Goal: Task Accomplishment & Management: Complete application form

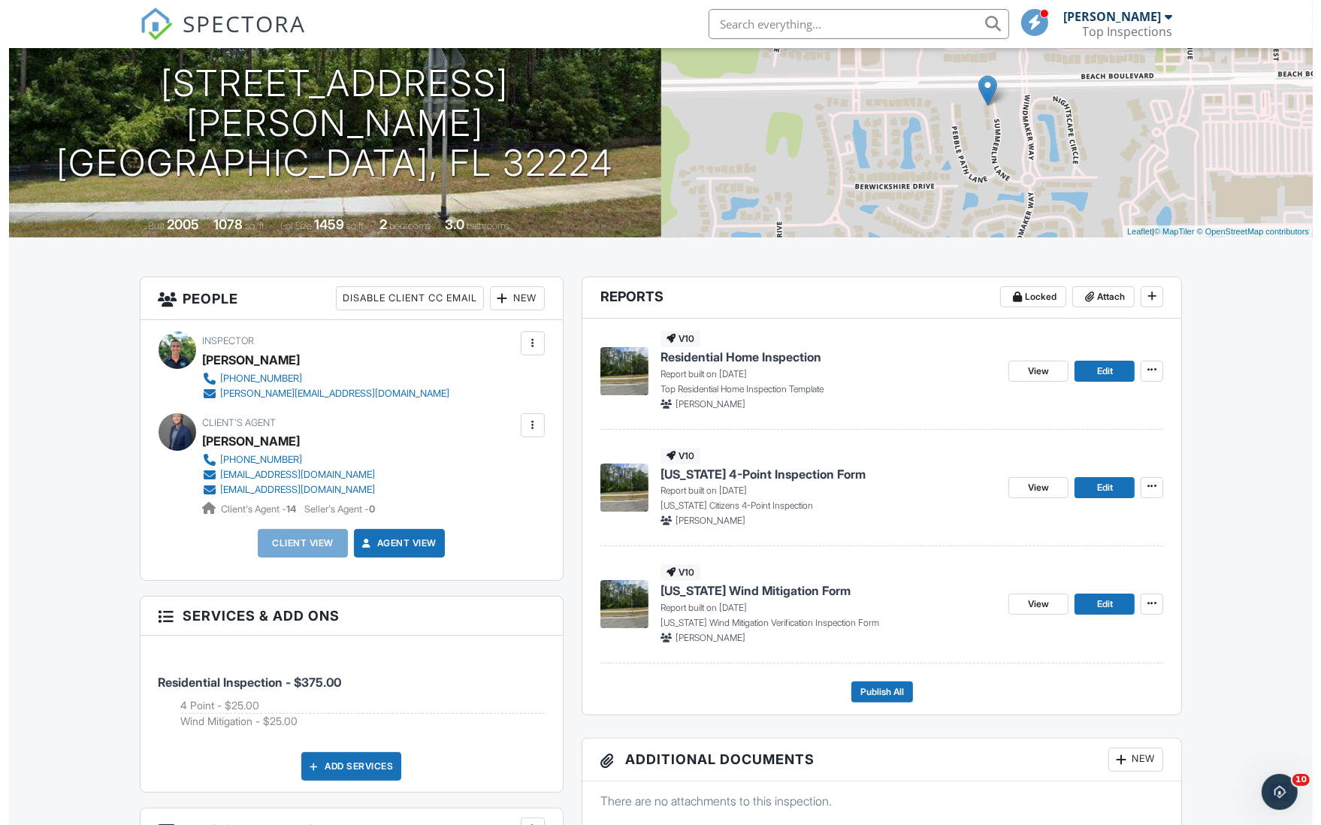
scroll to position [148, 0]
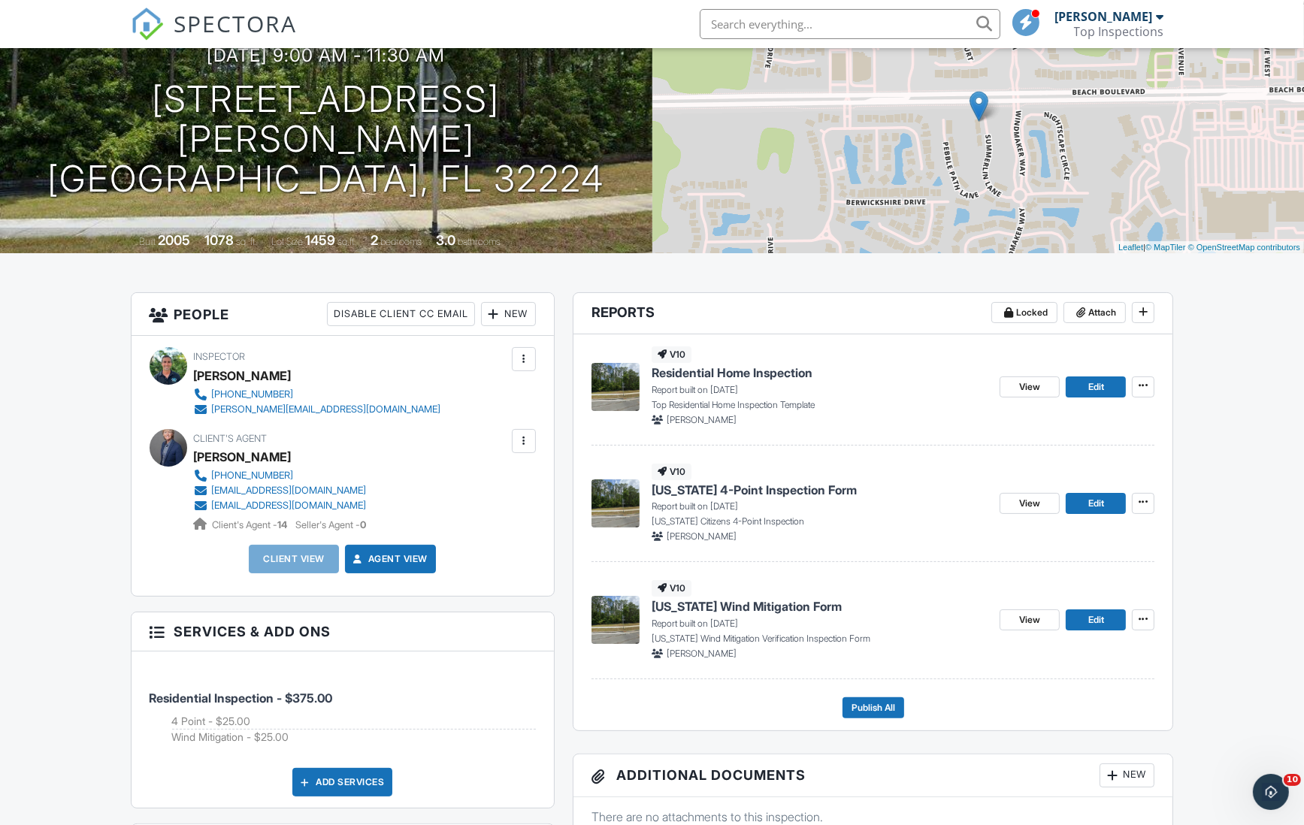
click at [504, 316] on div "New" at bounding box center [508, 314] width 55 height 24
click at [530, 359] on li "Client" at bounding box center [562, 360] width 148 height 38
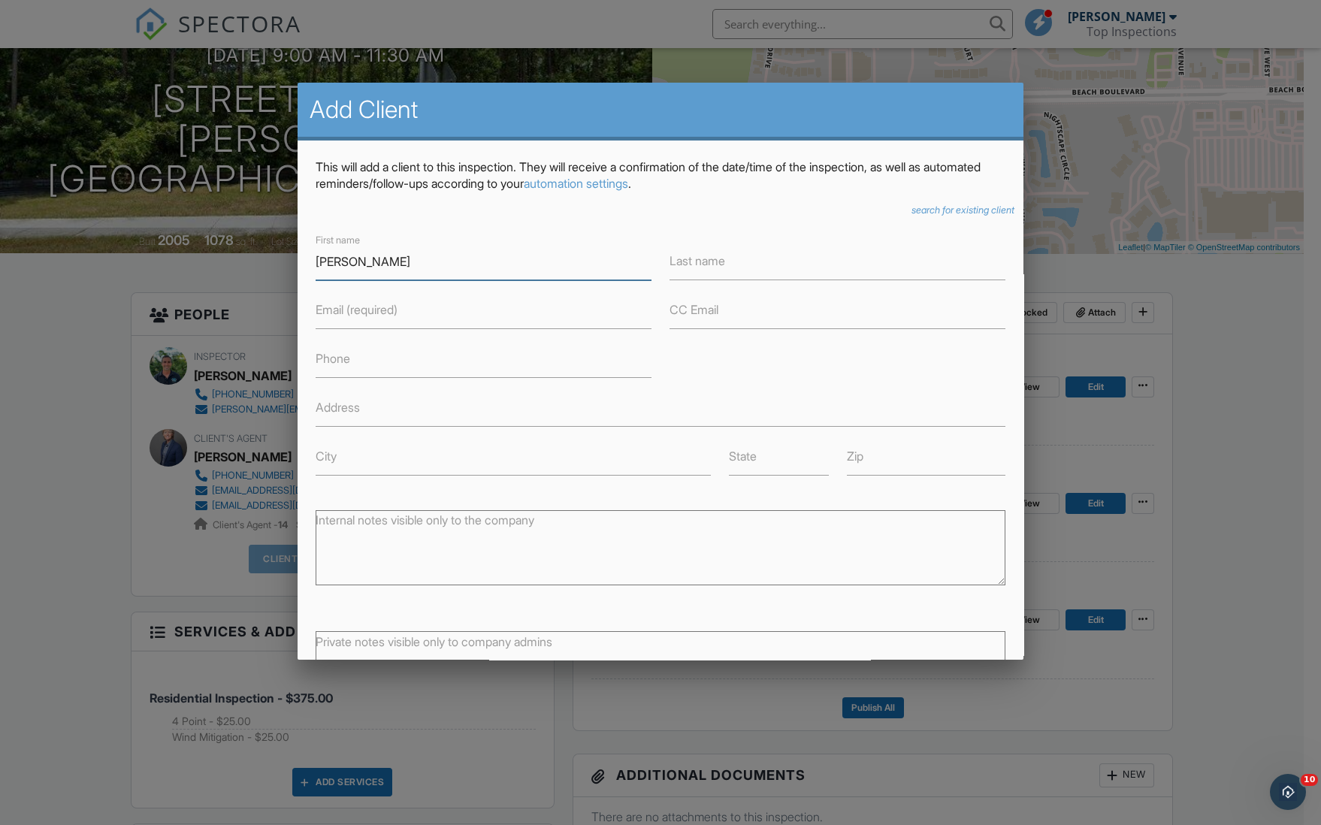
type input "[PERSON_NAME]"
type input "[EMAIL_ADDRESS][DOMAIN_NAME]"
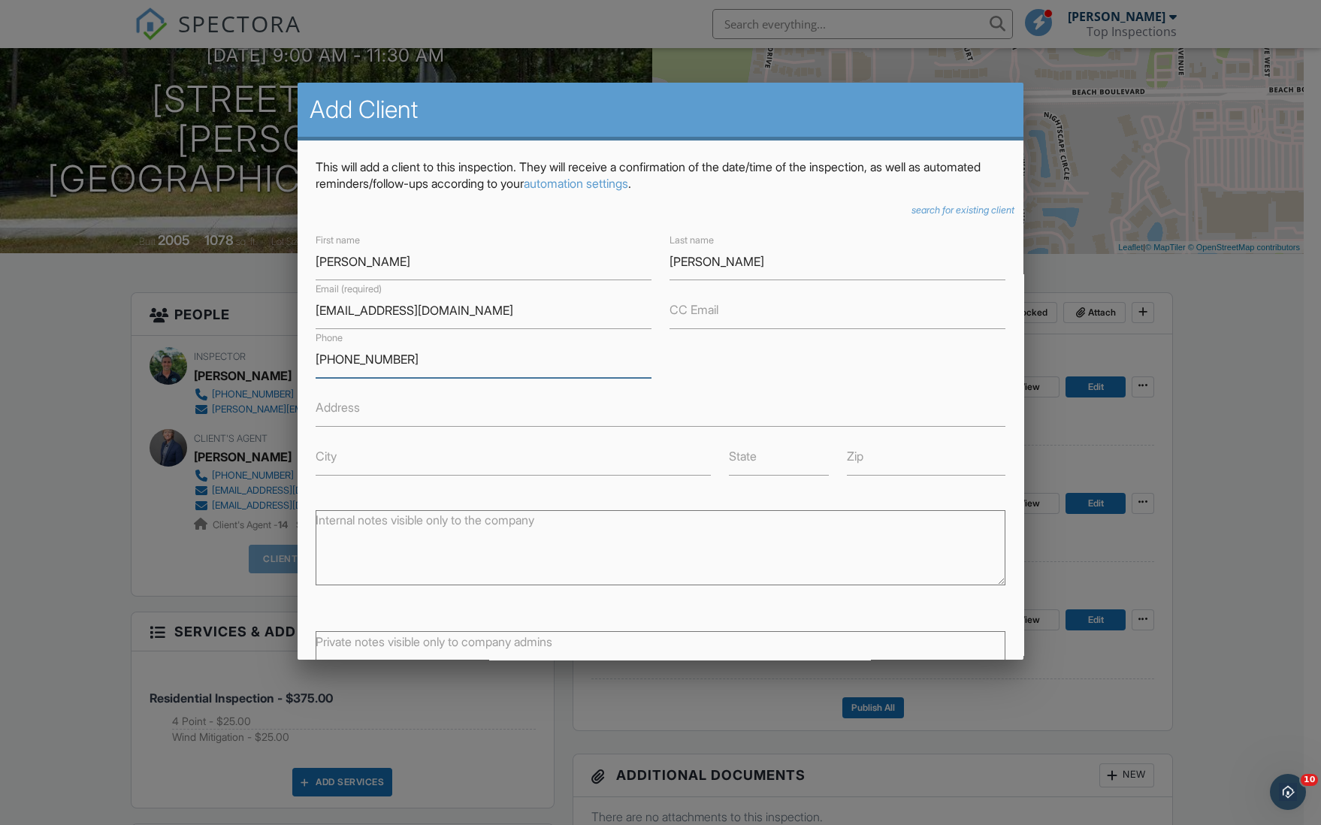
type input "[PHONE_NUMBER]"
click at [770, 387] on div "First name Jenny Last name Coulson Email (required) jac86217@gmail.com CC Email…" at bounding box center [661, 354] width 709 height 244
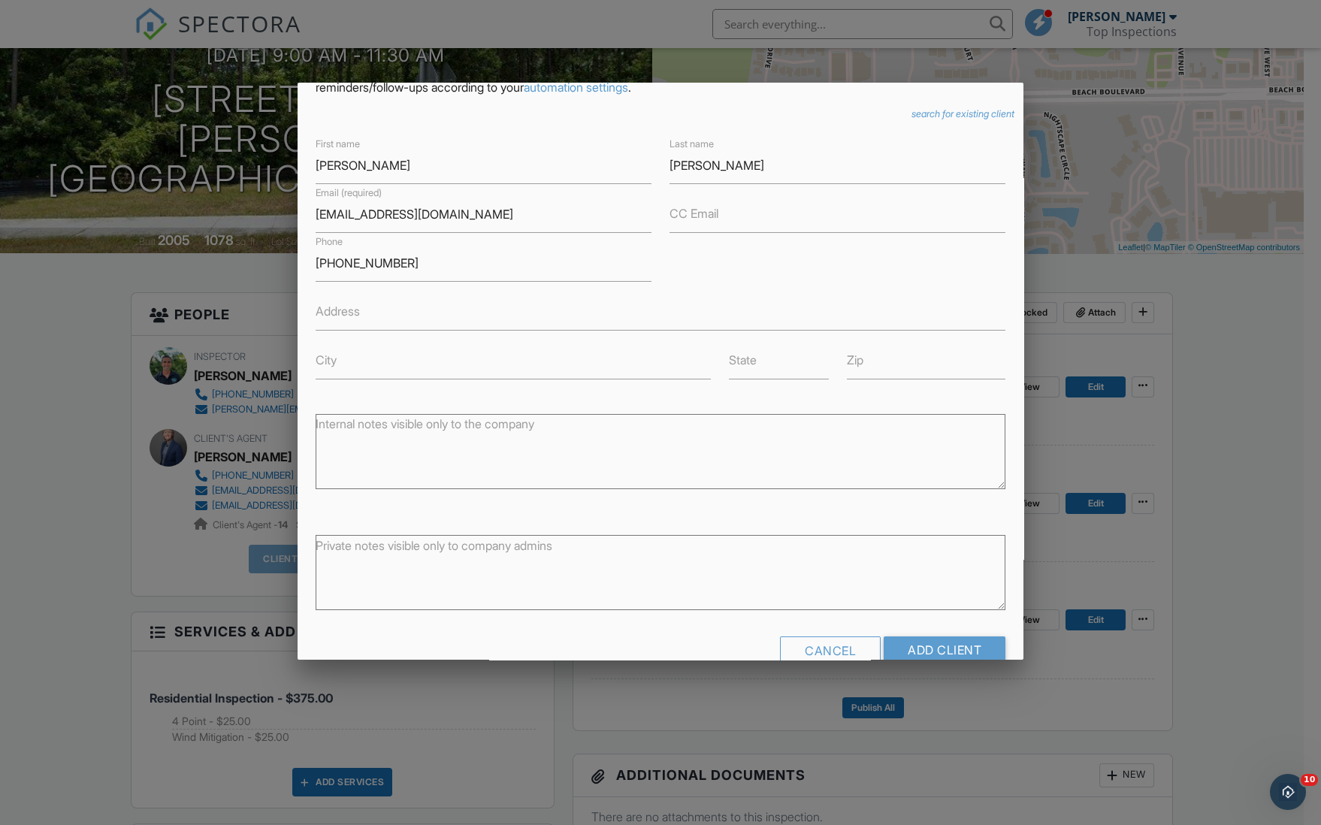
scroll to position [129, 0]
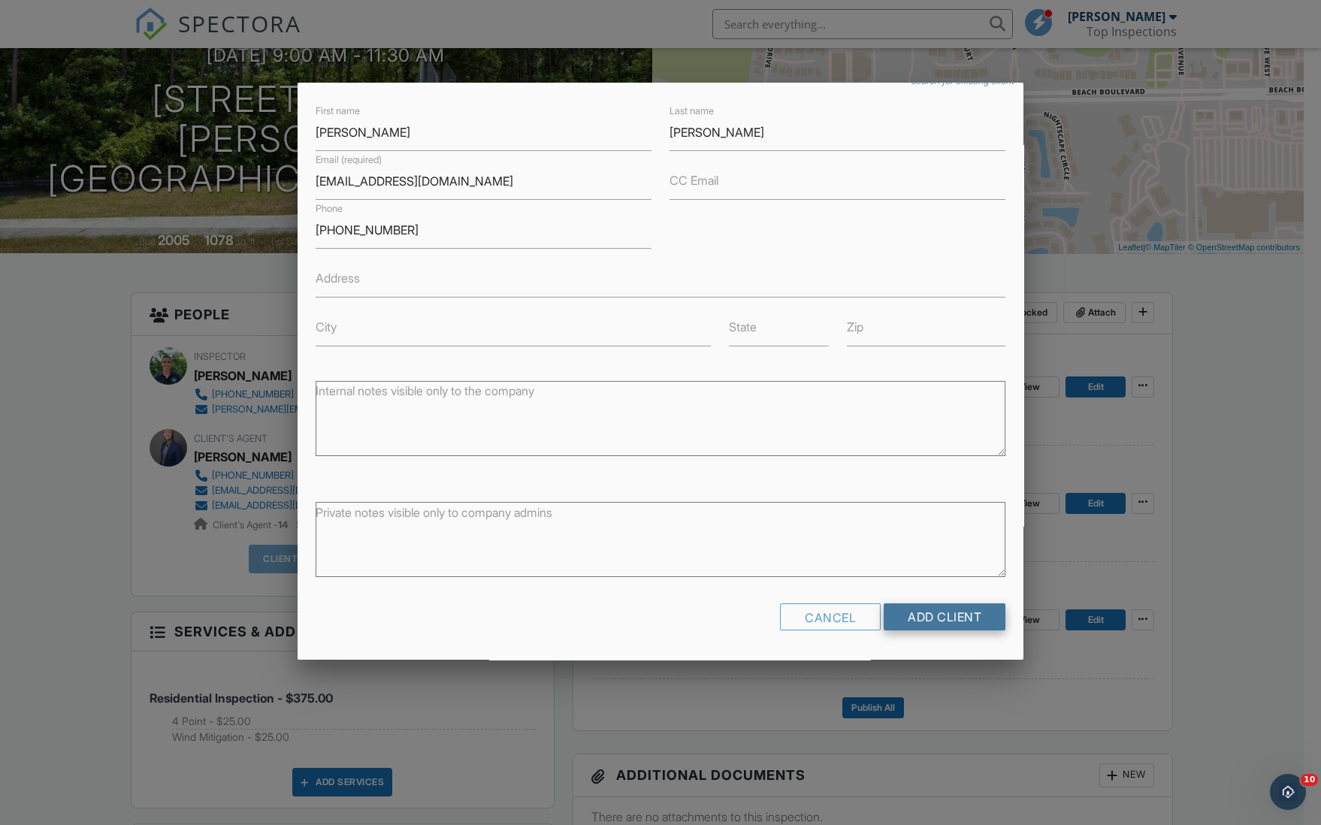
click at [928, 622] on input "Add Client" at bounding box center [945, 617] width 122 height 27
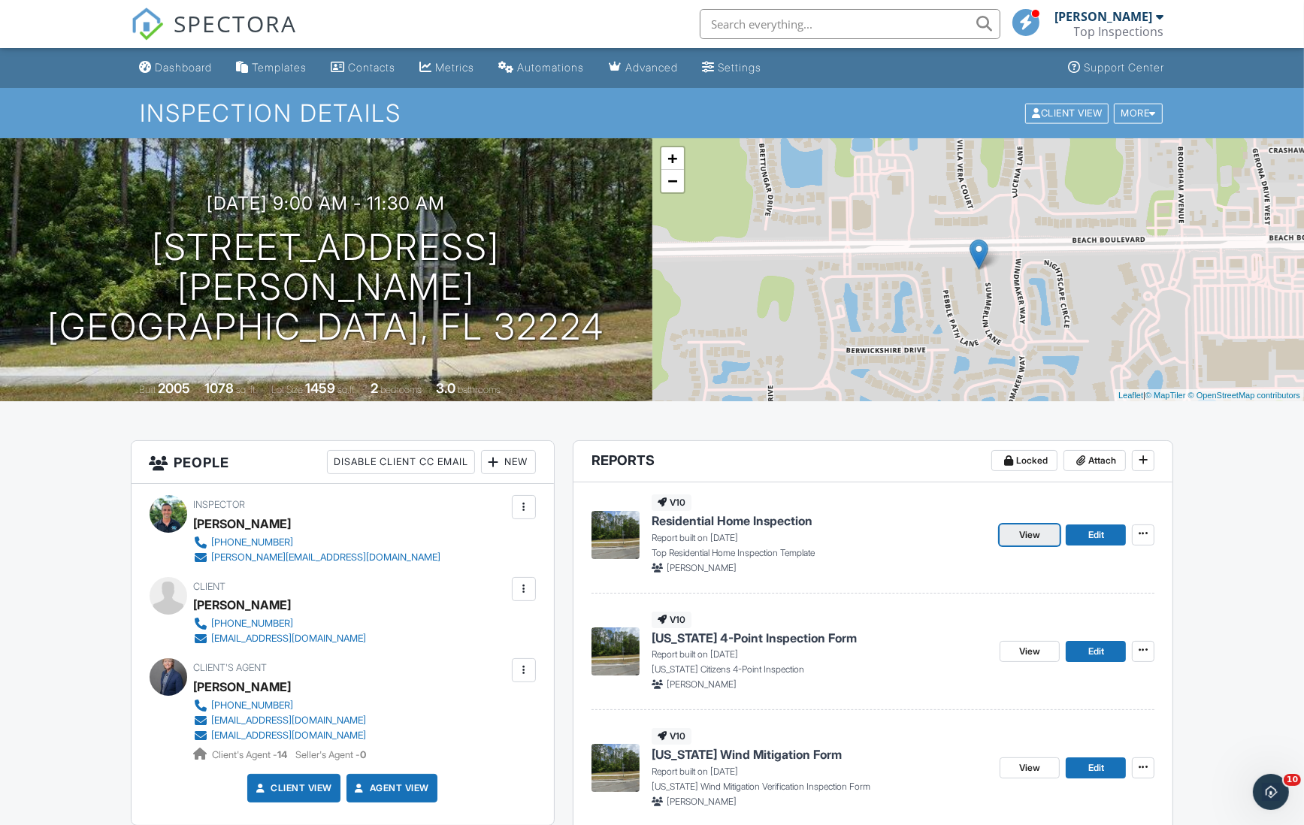
click at [1022, 540] on span "View" at bounding box center [1029, 535] width 21 height 15
click at [1092, 534] on span "Edit" at bounding box center [1096, 535] width 16 height 15
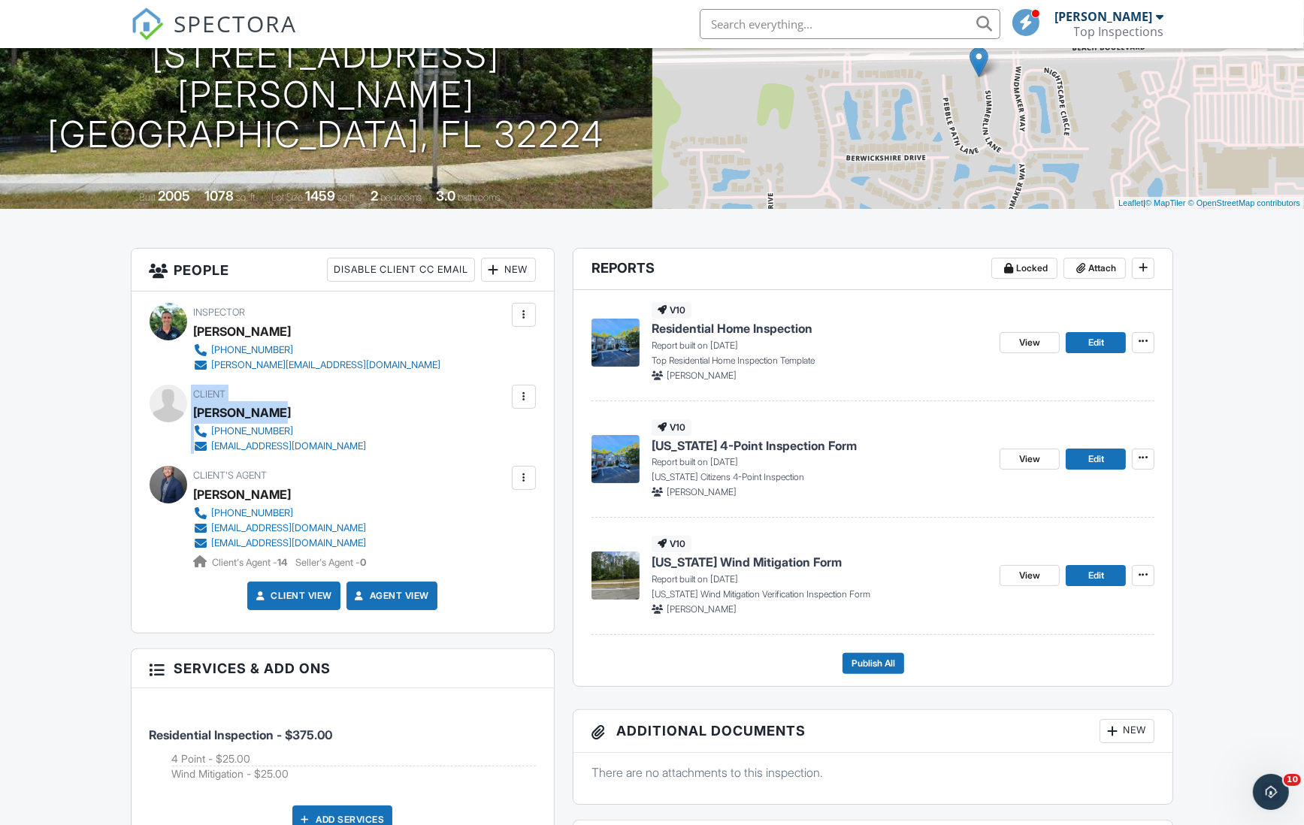
drag, startPoint x: 277, startPoint y: 409, endPoint x: 183, endPoint y: 409, distance: 93.2
click at [183, 409] on div "Client Jenny Coulson 904 874-9504 jac86217@gmail.com" at bounding box center [343, 419] width 386 height 69
drag, startPoint x: 186, startPoint y: 409, endPoint x: 229, endPoint y: 409, distance: 42.8
click at [229, 409] on div "[PERSON_NAME]" at bounding box center [243, 412] width 98 height 23
click at [220, 410] on div "[PERSON_NAME]" at bounding box center [243, 412] width 98 height 23
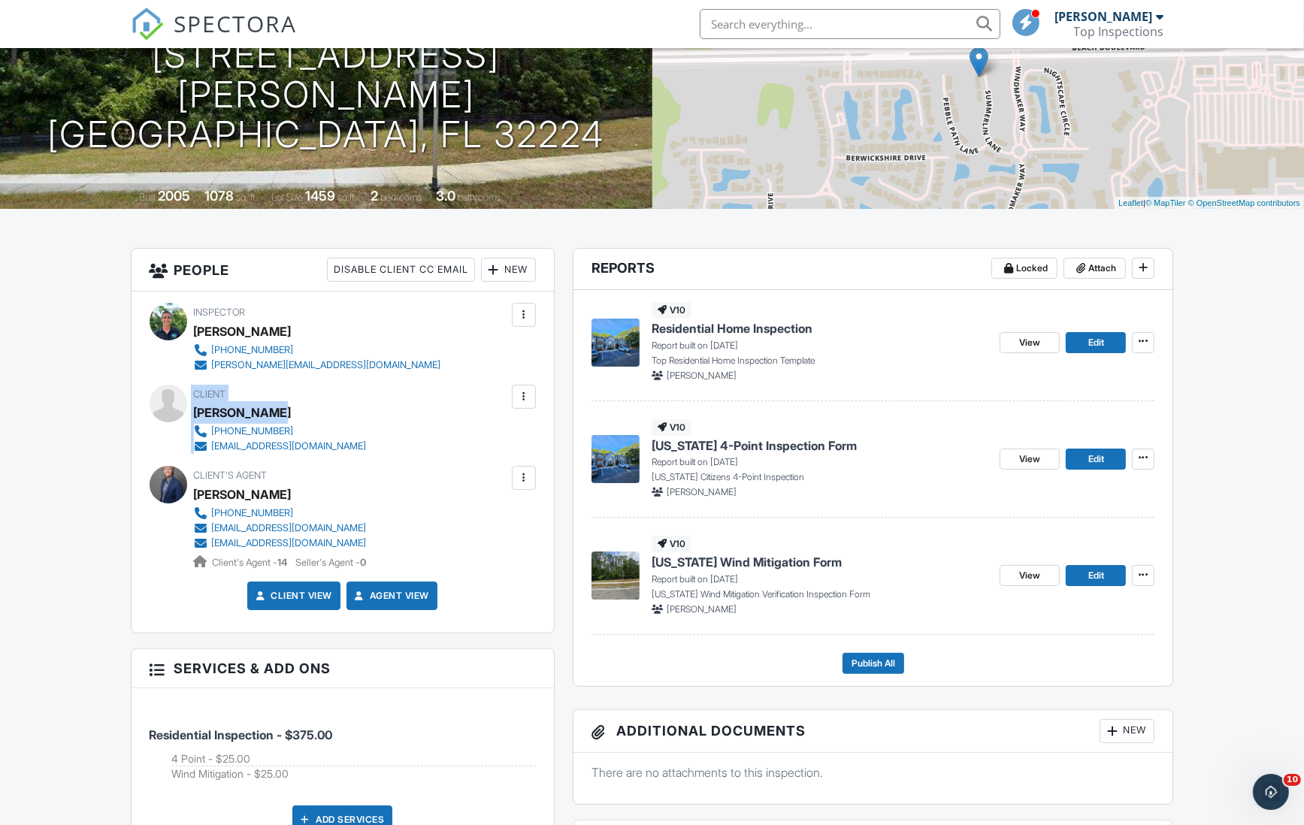
click at [219, 410] on div "[PERSON_NAME]" at bounding box center [243, 412] width 98 height 23
drag, startPoint x: 195, startPoint y: 413, endPoint x: 301, endPoint y: 413, distance: 106.0
click at [301, 413] on div "[PERSON_NAME]" at bounding box center [286, 412] width 185 height 23
drag, startPoint x: 301, startPoint y: 413, endPoint x: 256, endPoint y: 413, distance: 44.3
copy div "[PERSON_NAME]"
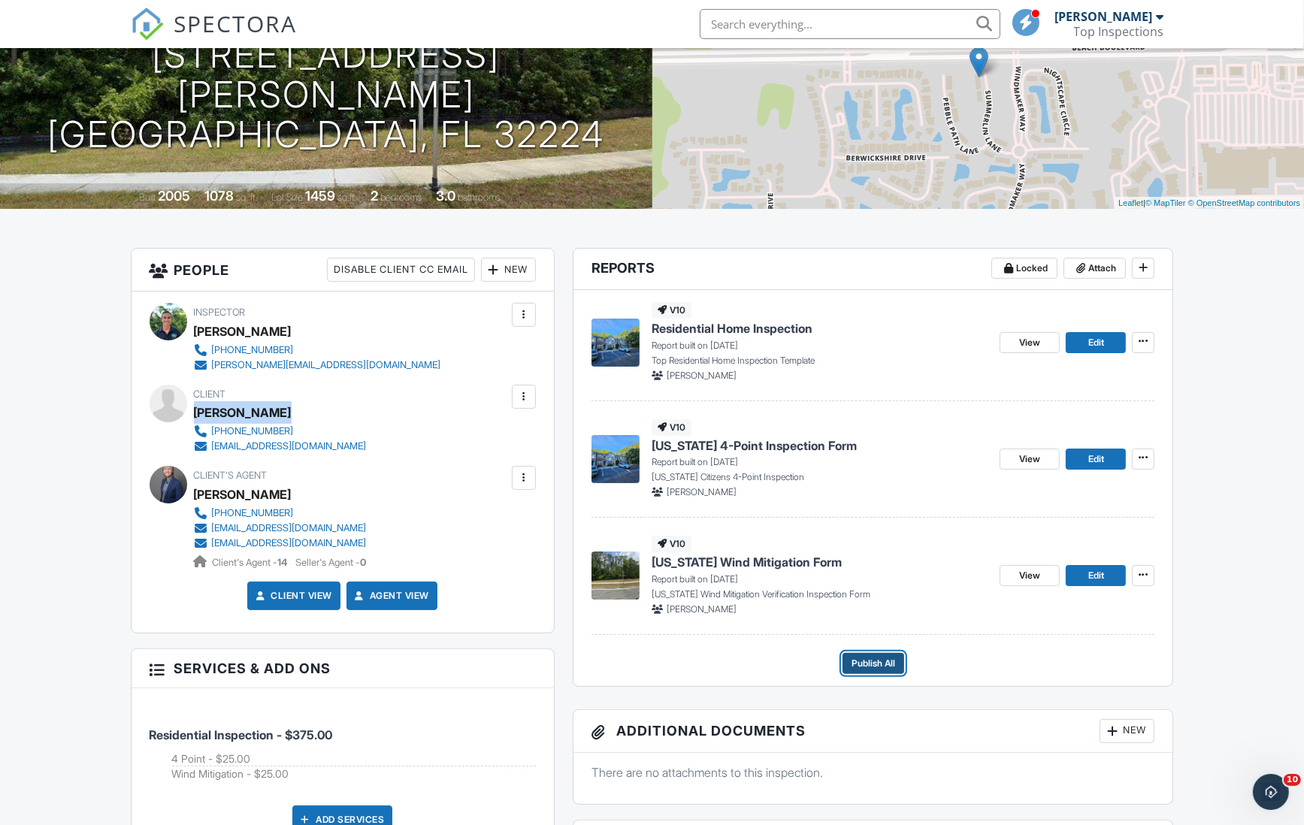
click at [861, 658] on span "Publish All" at bounding box center [874, 663] width 44 height 15
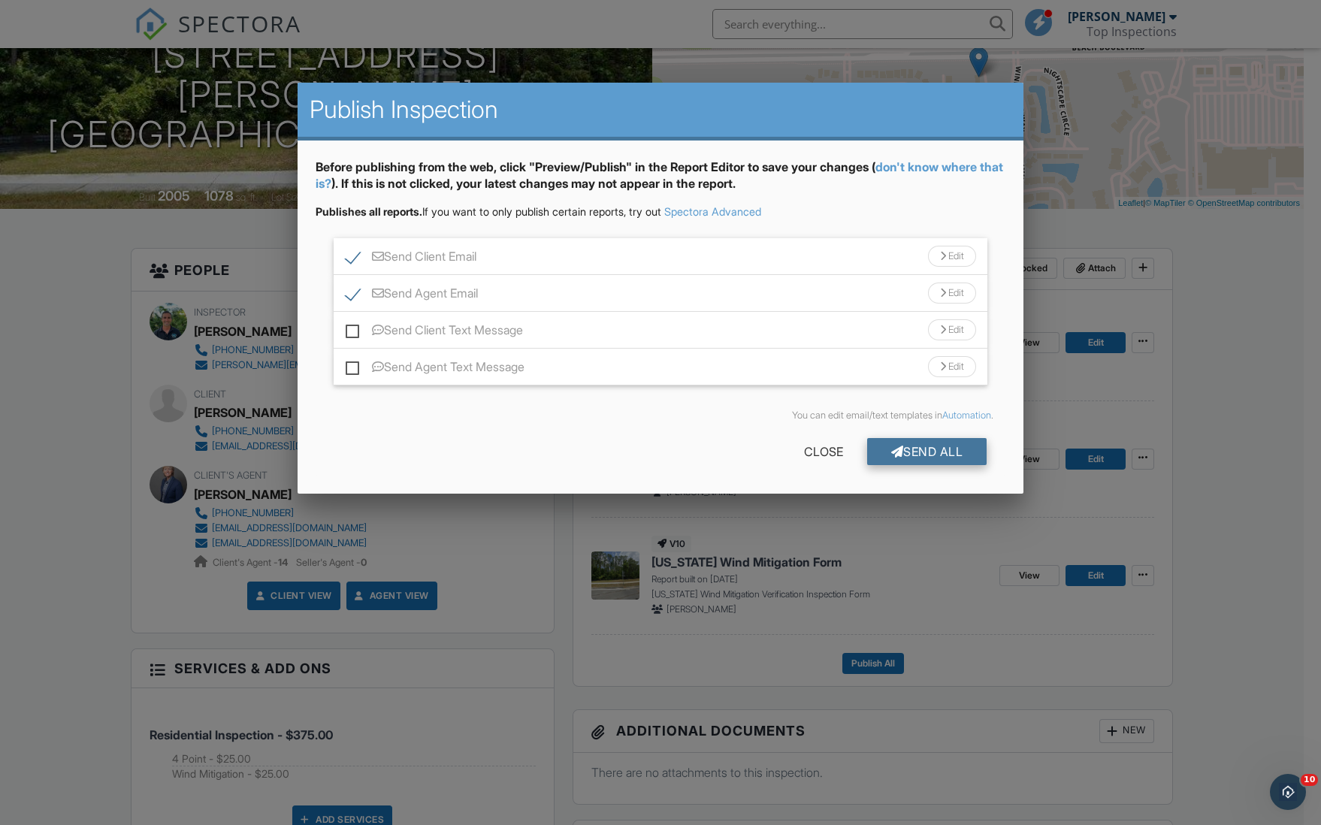
click at [951, 453] on div "Send All" at bounding box center [927, 451] width 120 height 27
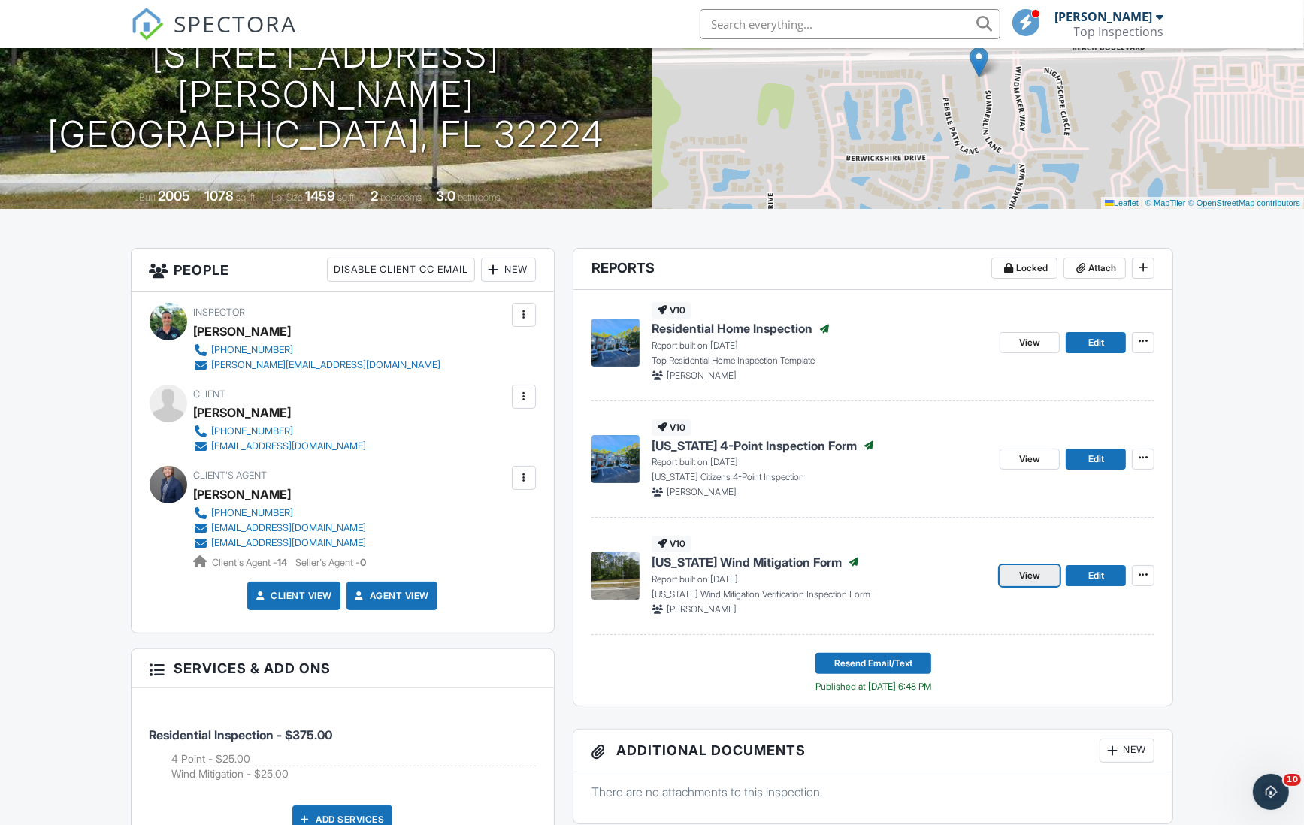
click at [1016, 571] on link "View" at bounding box center [1030, 575] width 60 height 21
click at [1097, 573] on span "Edit" at bounding box center [1096, 575] width 16 height 15
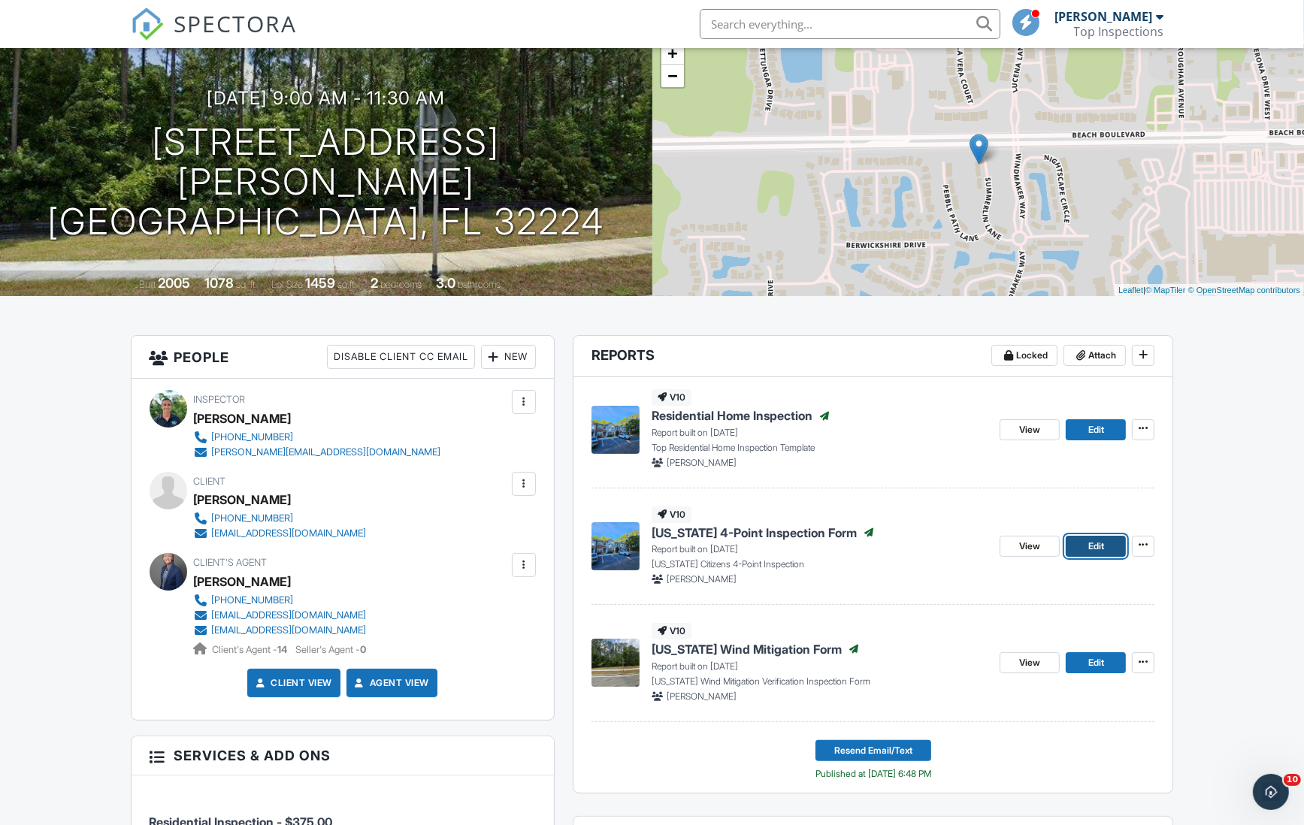
click at [1104, 552] on link "Edit" at bounding box center [1096, 546] width 60 height 21
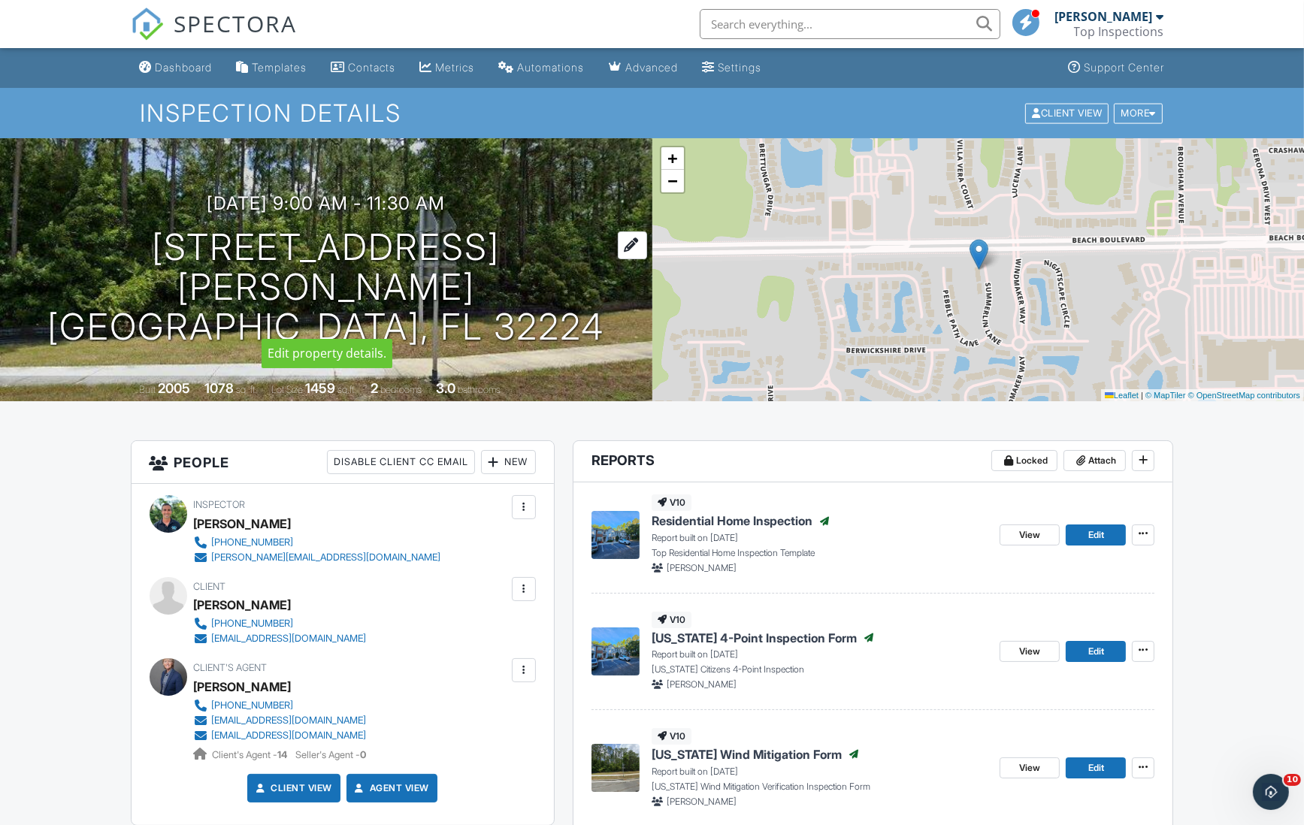
click at [485, 247] on h1 "[STREET_ADDRESS][PERSON_NAME] [GEOGRAPHIC_DATA], FL 32224" at bounding box center [326, 287] width 604 height 119
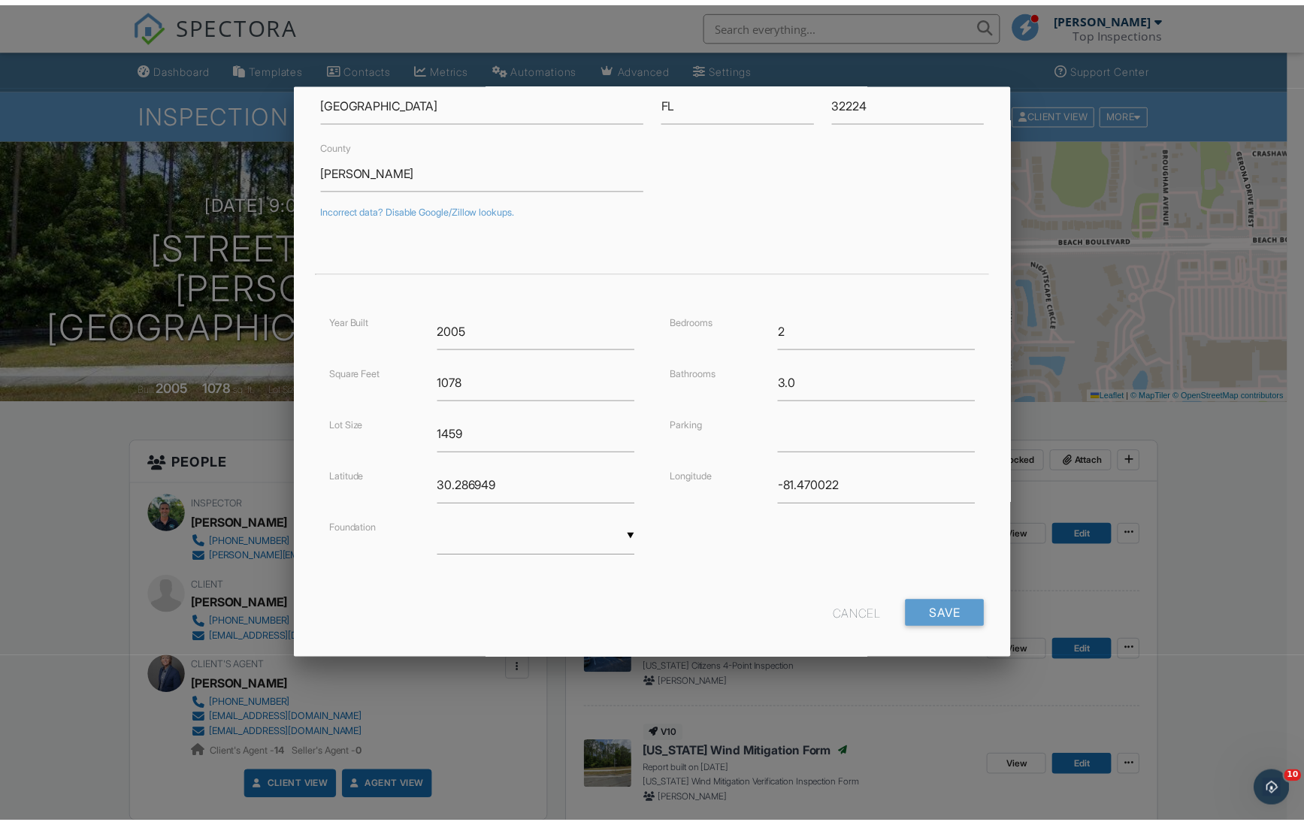
scroll to position [174, 0]
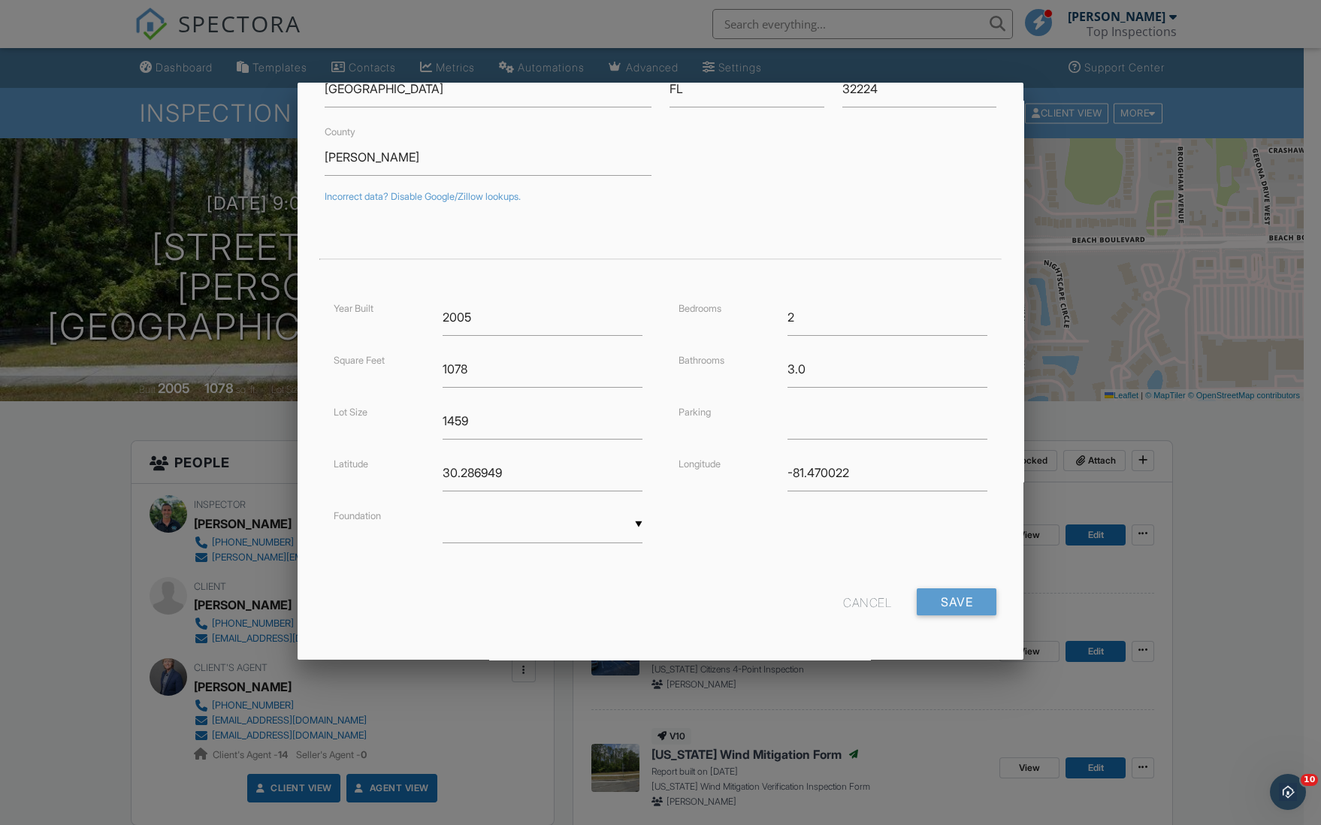
click at [1232, 451] on div at bounding box center [660, 441] width 1321 height 1032
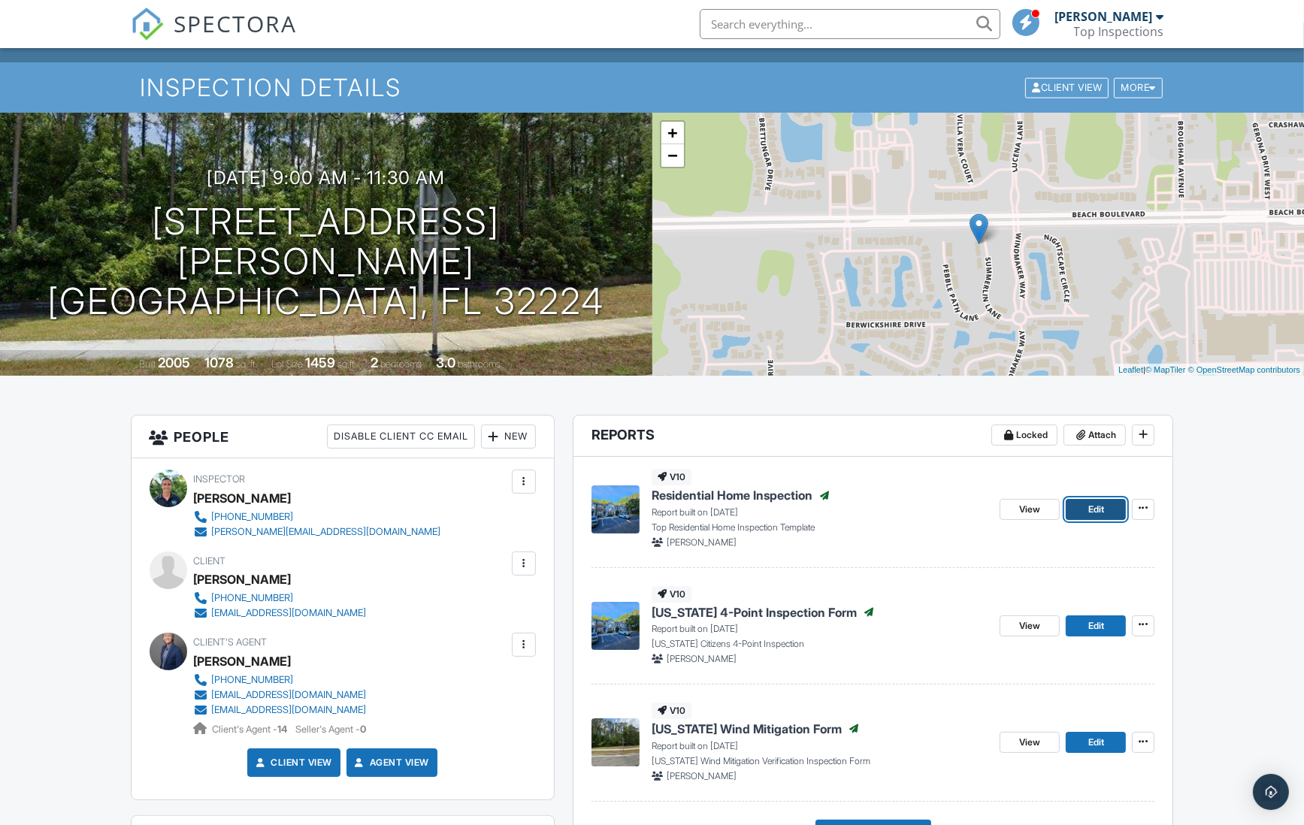
click at [1089, 510] on span "Edit" at bounding box center [1096, 509] width 16 height 15
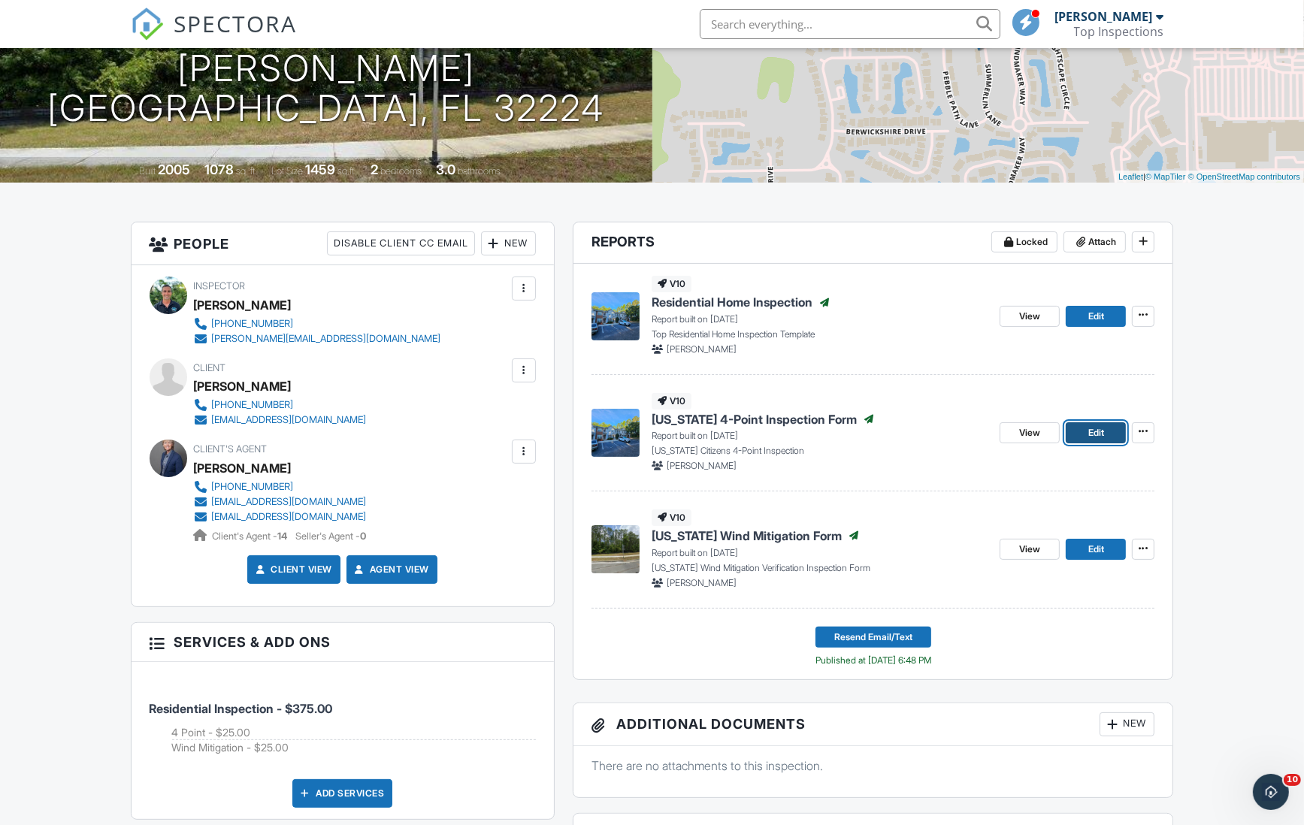
click at [1088, 435] on span "Edit" at bounding box center [1096, 432] width 16 height 15
